Goal: Task Accomplishment & Management: Manage account settings

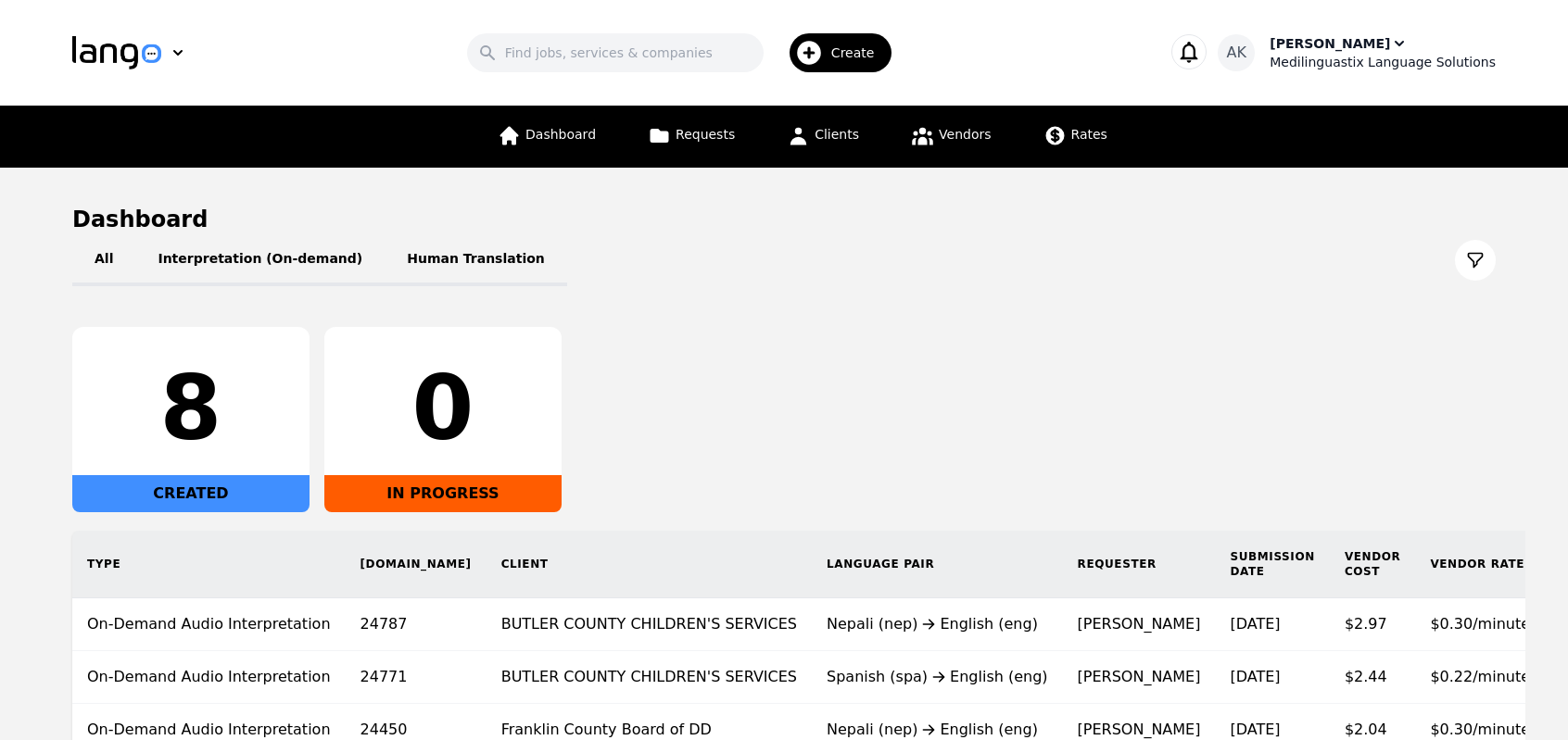
click at [1390, 44] on icon "button" at bounding box center [1398, 43] width 18 height 18
drag, startPoint x: 1387, startPoint y: 58, endPoint x: 1331, endPoint y: 55, distance: 56.1
click at [1331, 55] on div "Medilinguastix Language Solutions" at bounding box center [1382, 61] width 226 height 18
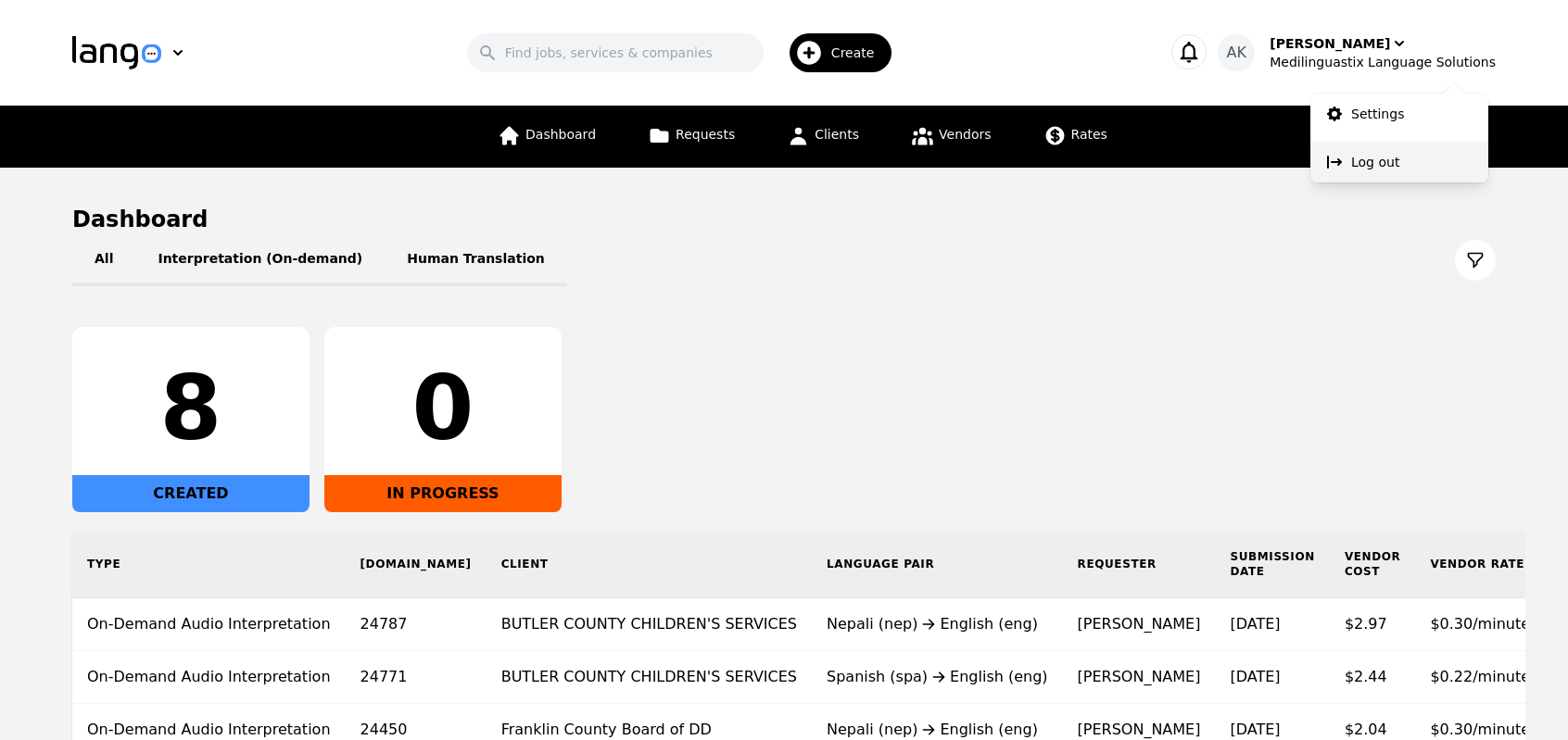
click at [1367, 162] on p "Log out" at bounding box center [1374, 161] width 48 height 18
